Goal: Transaction & Acquisition: Book appointment/travel/reservation

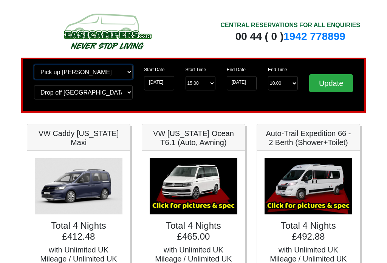
click at [102, 72] on select "Change pick up location? Pick up [PERSON_NAME] [GEOGRAPHIC_DATA] [GEOGRAPHIC_DA…" at bounding box center [83, 72] width 99 height 14
select select "EDI"
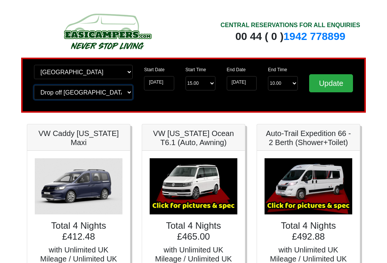
click at [109, 94] on select "Change drop off location? Drop off [GEOGRAPHIC_DATA] [GEOGRAPHIC_DATA] [GEOGRAP…" at bounding box center [83, 92] width 99 height 14
select select "EDI"
click at [329, 86] on input "Update" at bounding box center [331, 83] width 44 height 18
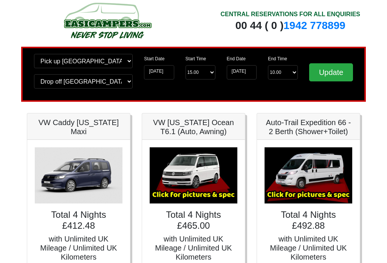
scroll to position [11, 0]
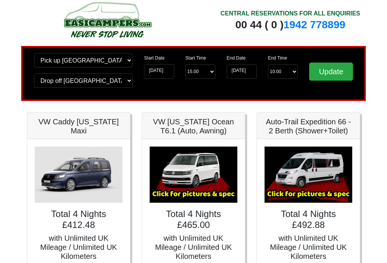
click at [336, 72] on input "Update" at bounding box center [331, 72] width 44 height 18
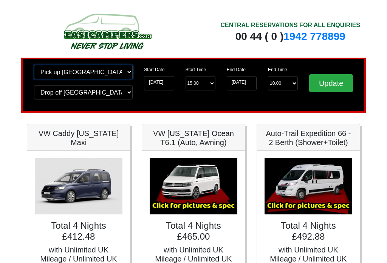
click at [94, 73] on select "Change pick up location? Pick up Edinburgh Birmingham Airport Blackburn Lancash…" at bounding box center [83, 72] width 99 height 14
select select "QUE1"
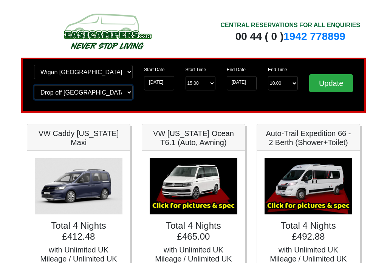
click at [103, 99] on select "Change drop off location? Drop off Edinburgh Birmingham Airport Blackburn Lanca…" at bounding box center [83, 92] width 99 height 14
select select "QUE1"
click at [336, 85] on input "Update" at bounding box center [331, 83] width 44 height 18
